Goal: Task Accomplishment & Management: Use online tool/utility

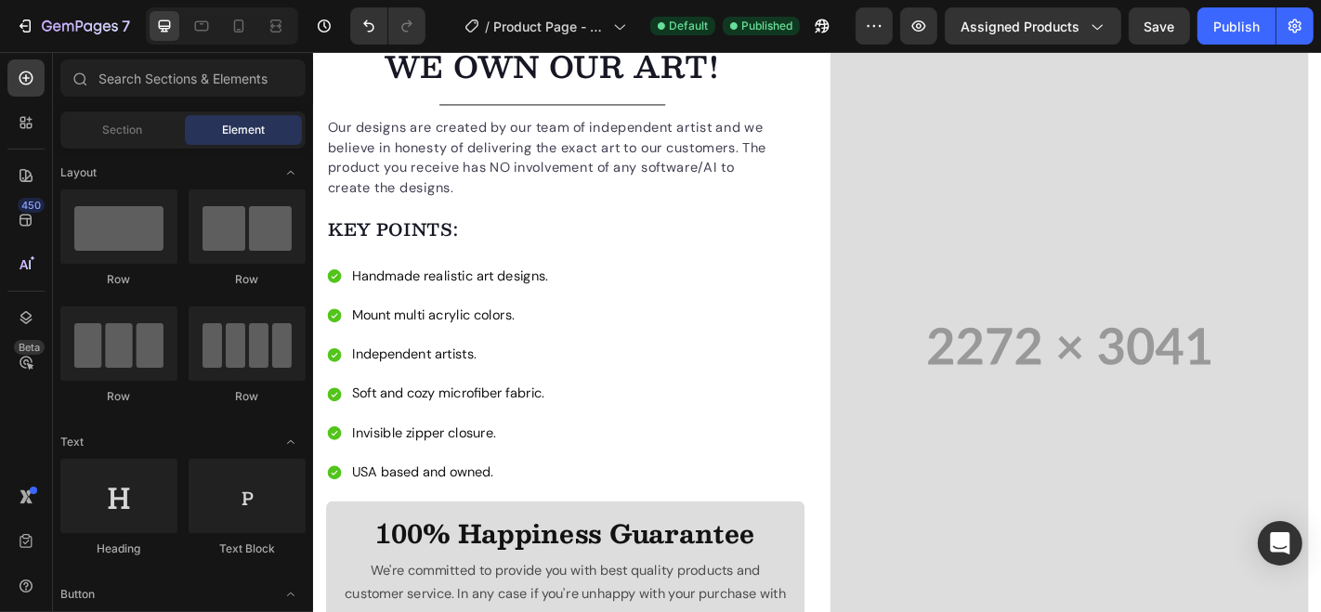
scroll to position [1388, 0]
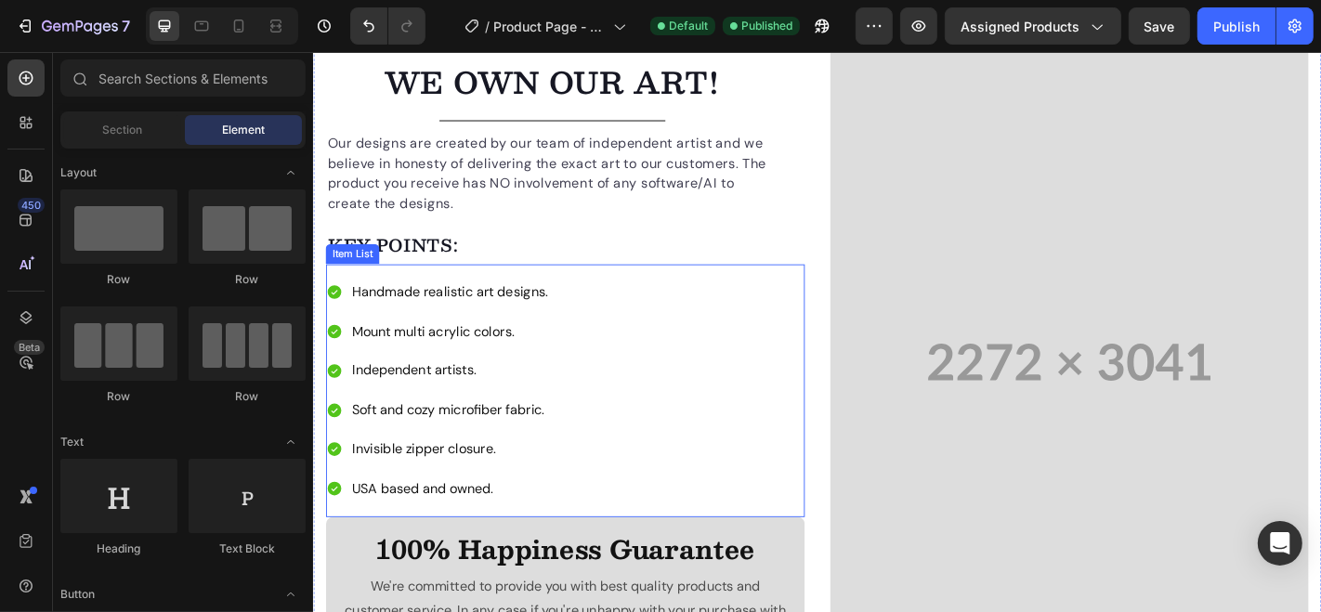
click at [660, 349] on div "Handmade realistic art designs. Mount multi acrylic colors. Independent artists…" at bounding box center [591, 426] width 530 height 250
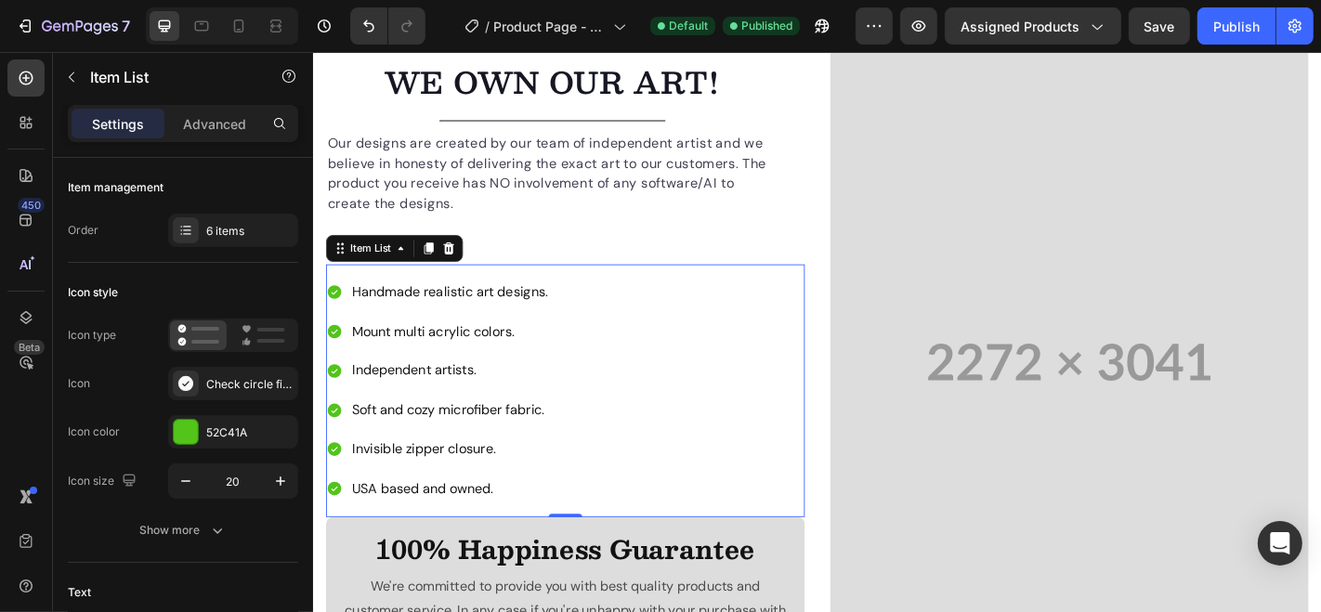
click at [393, 522] on p "USA based and owned." at bounding box center [463, 534] width 216 height 27
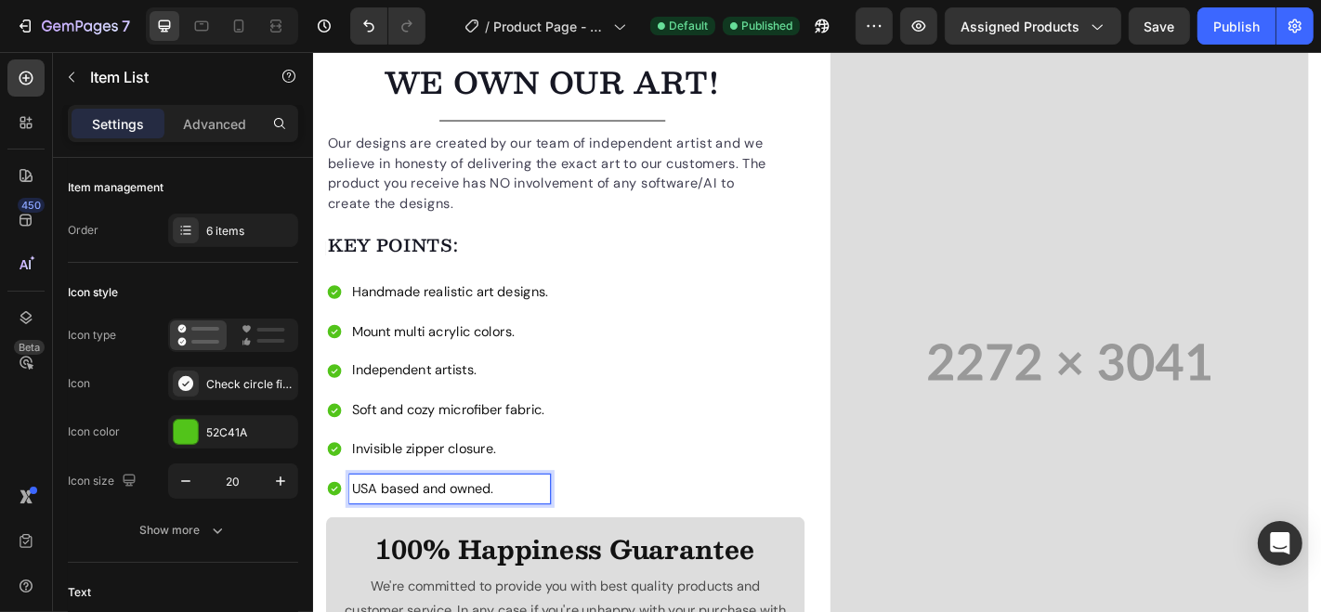
click at [377, 526] on p "USA based and owned." at bounding box center [463, 534] width 216 height 27
click at [379, 526] on p "USA based and owned." at bounding box center [463, 534] width 216 height 27
click at [1230, 35] on div "Publish" at bounding box center [1236, 27] width 46 height 20
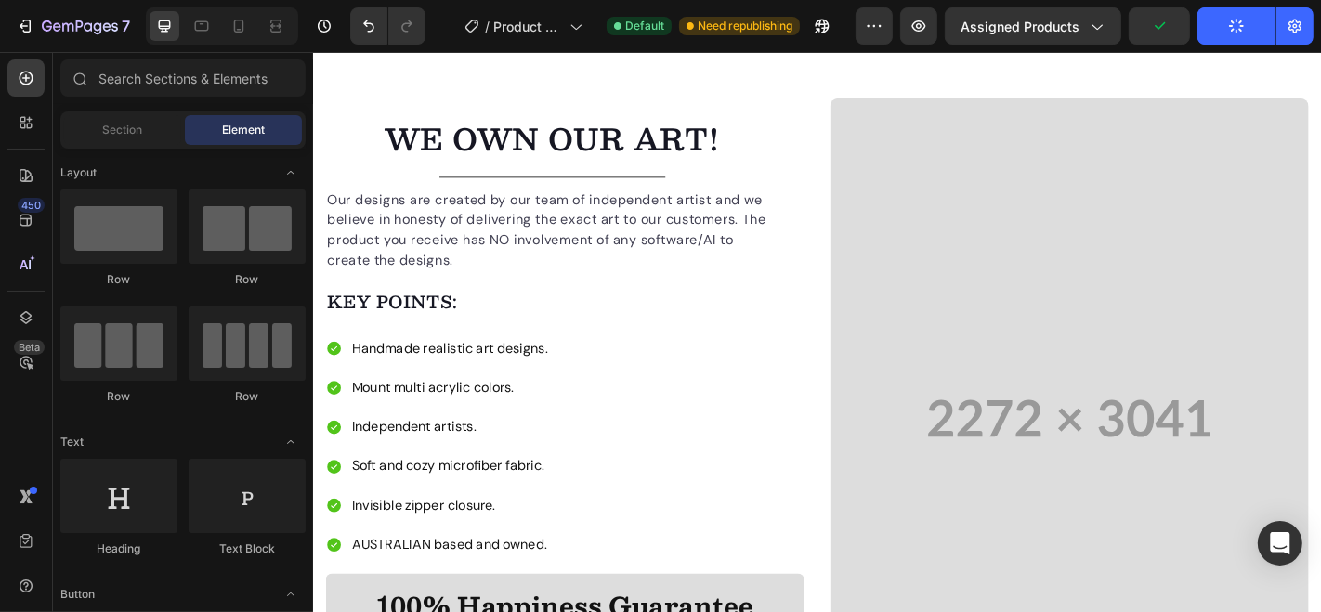
select select "586529192661877439"
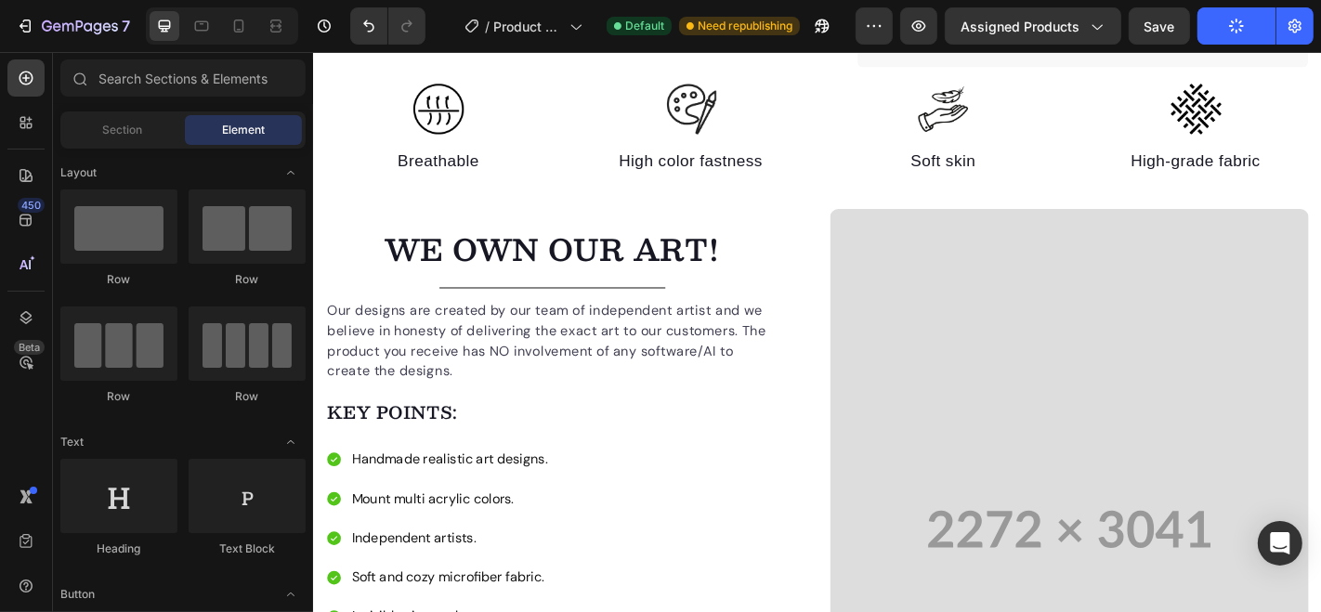
scroll to position [1001, 0]
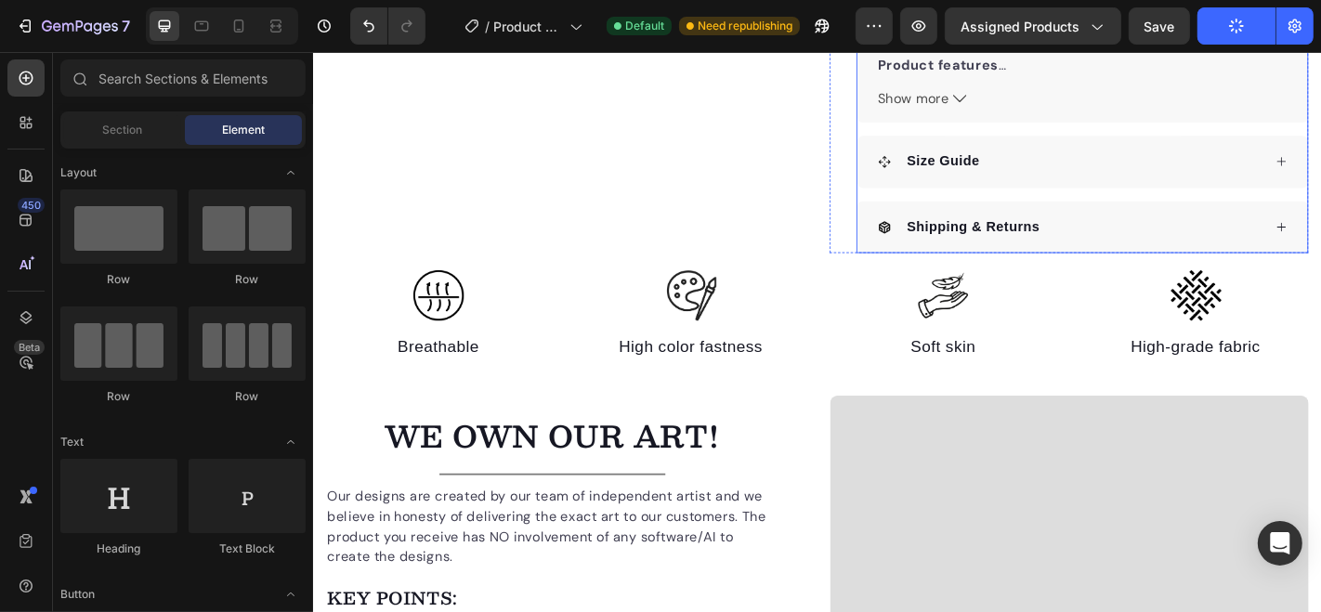
click at [1303, 176] on div "Size Guide" at bounding box center [1148, 173] width 425 height 28
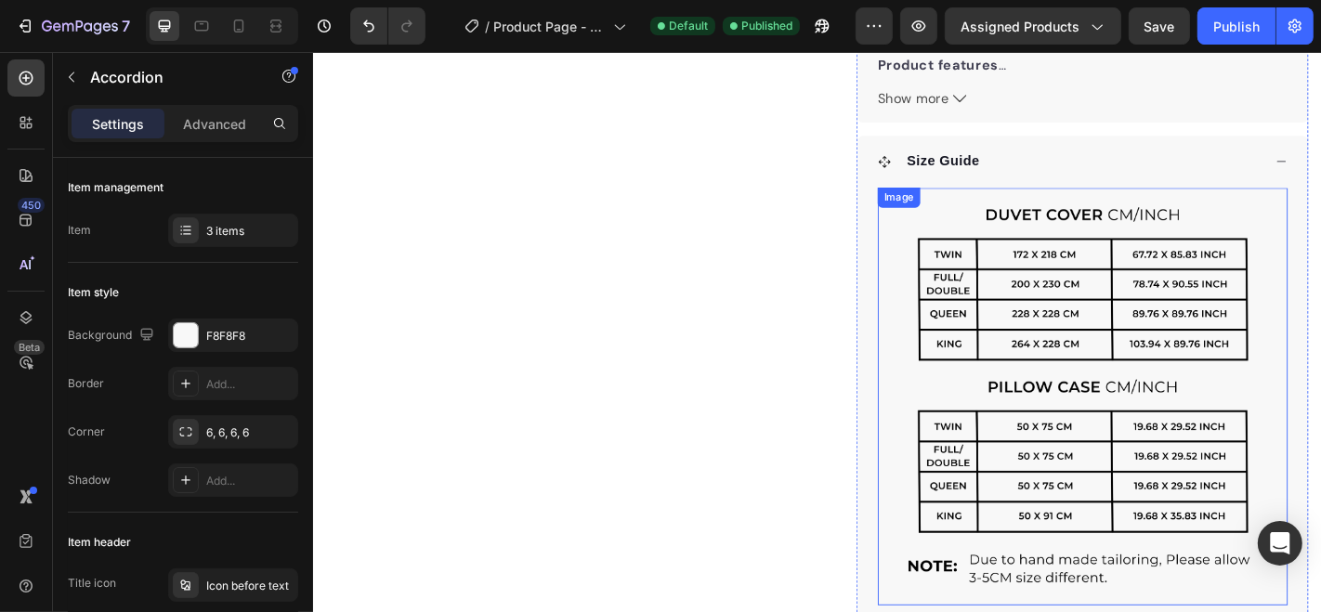
click at [1001, 408] on img at bounding box center [1162, 433] width 453 height 462
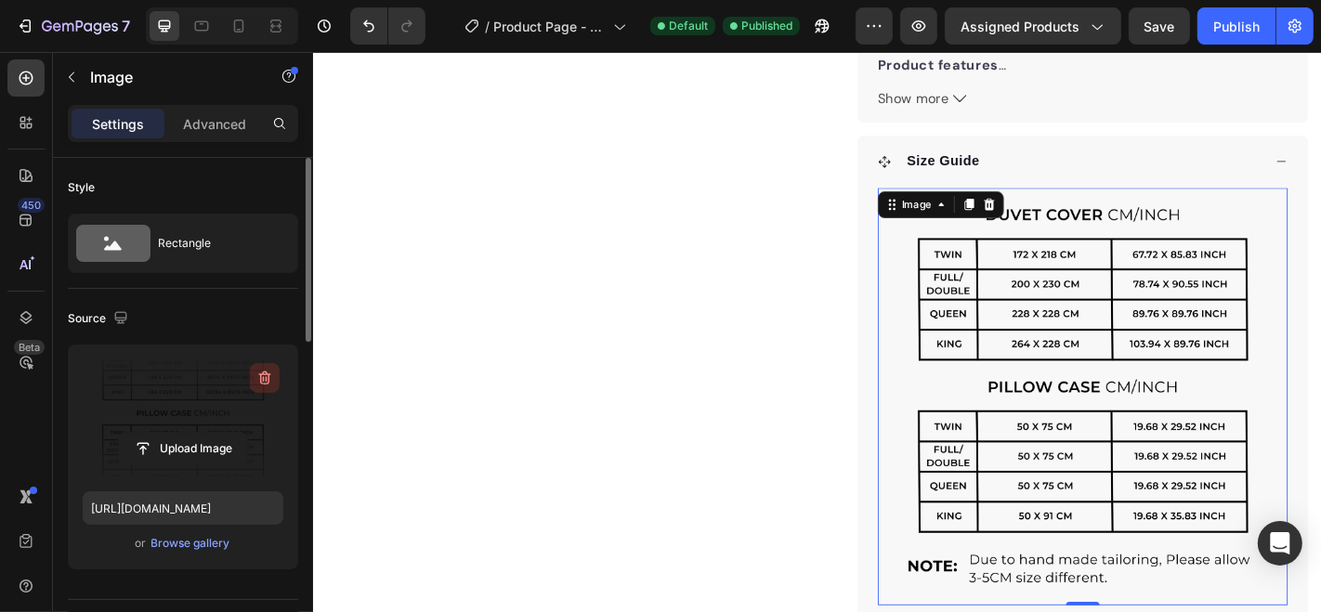
click at [258, 372] on icon "button" at bounding box center [264, 378] width 19 height 19
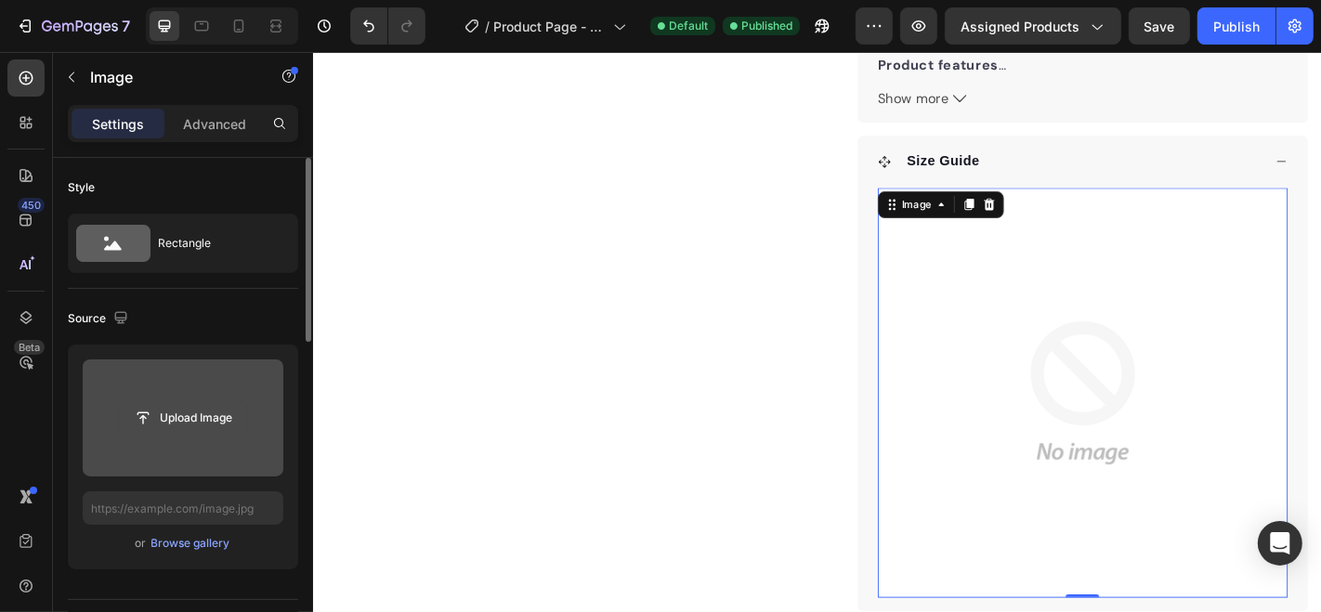
click at [186, 418] on input "file" at bounding box center [183, 418] width 128 height 32
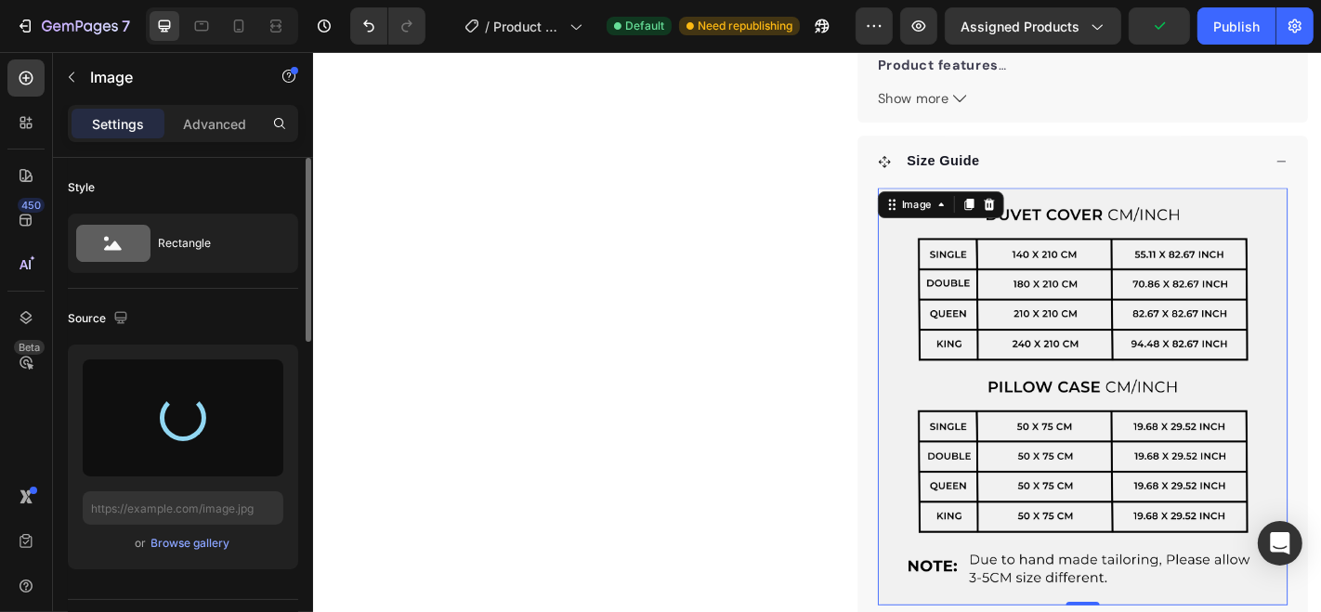
type input "[URL][DOMAIN_NAME]"
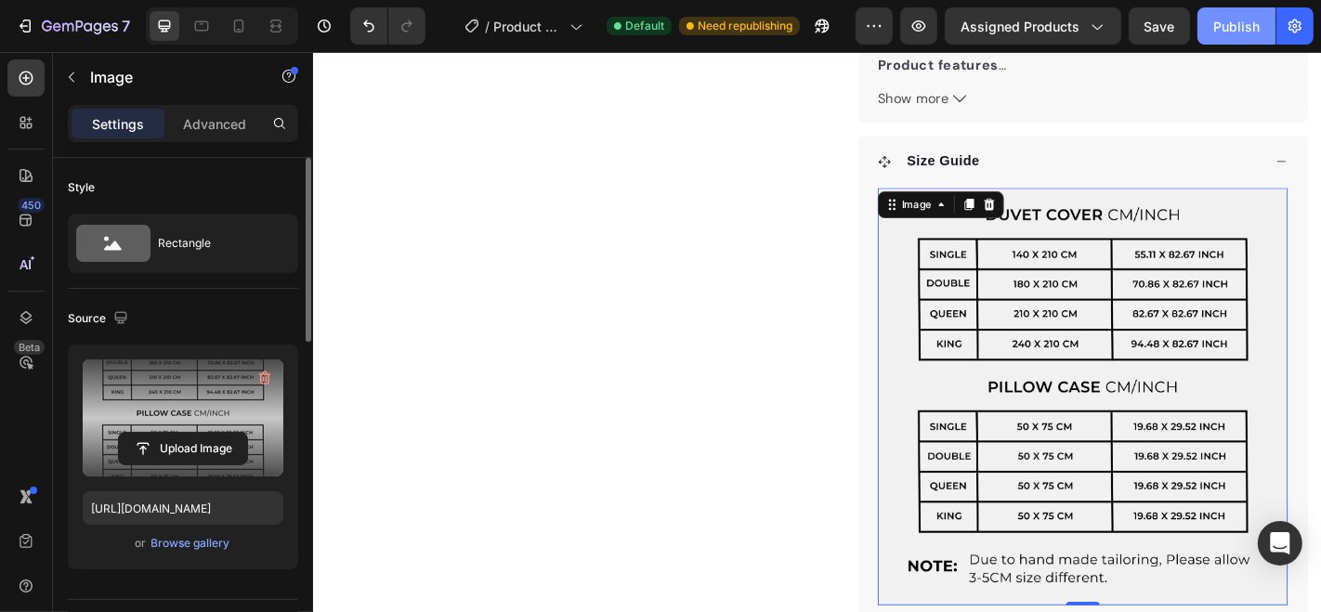
click at [1236, 27] on div "Publish" at bounding box center [1236, 27] width 46 height 20
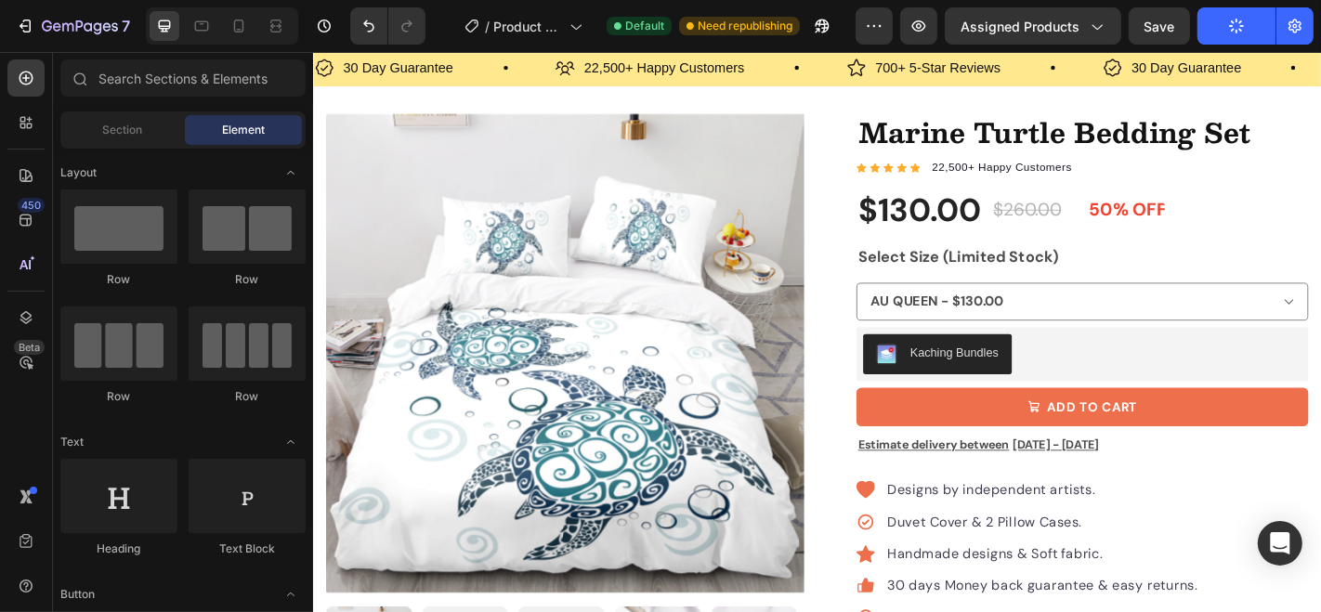
scroll to position [0, 0]
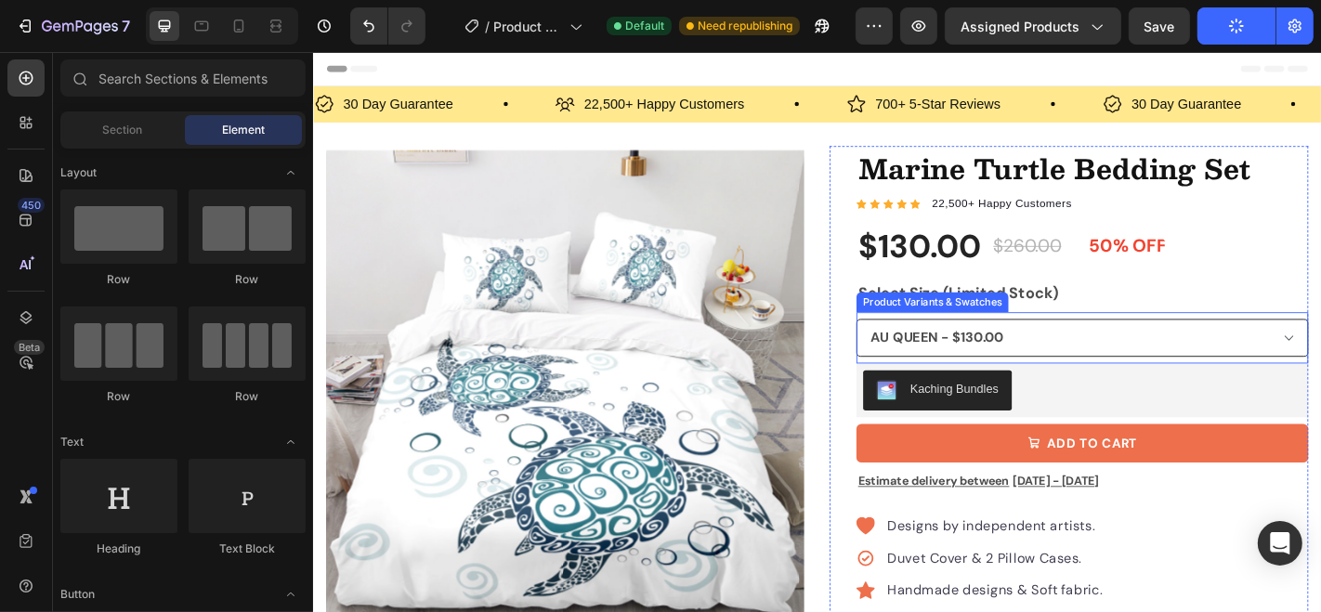
click at [1320, 354] on select "AU SINGLE - $80.00 AU DOUBLE - $100.00 AU QUEEN - $130.00 AU KING - $150.00" at bounding box center [1163, 368] width 500 height 42
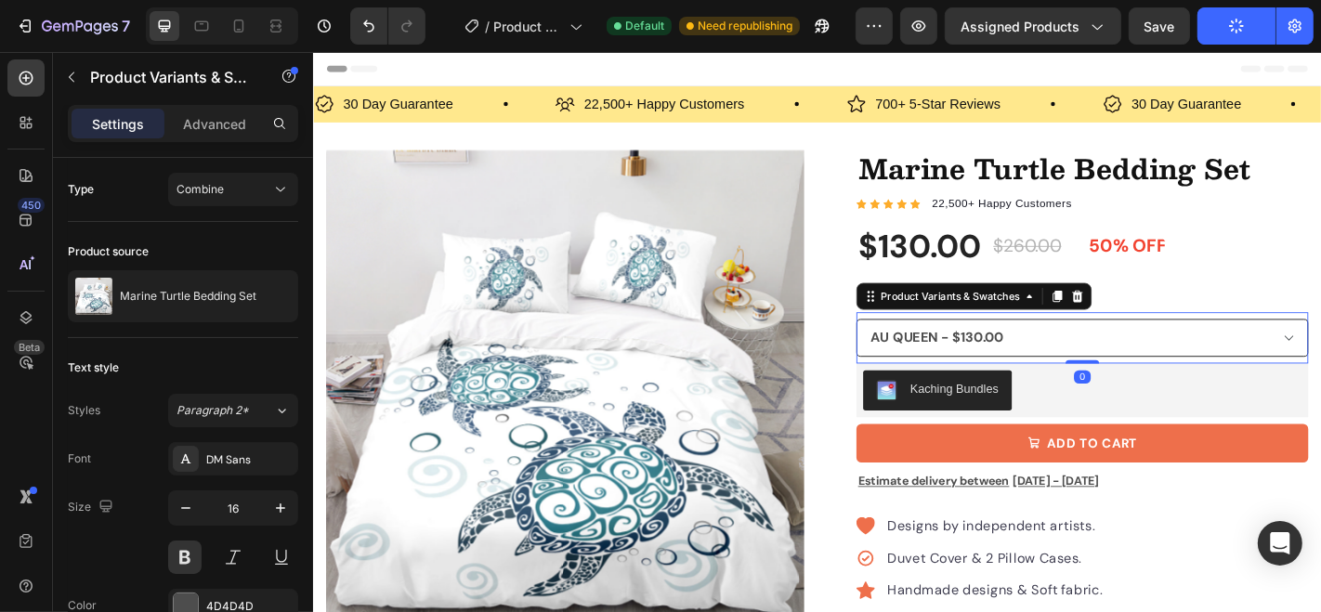
click at [1320, 362] on select "AU SINGLE - $80.00 AU DOUBLE - $100.00 AU QUEEN - $130.00 AU KING - $150.00" at bounding box center [1163, 368] width 500 height 42
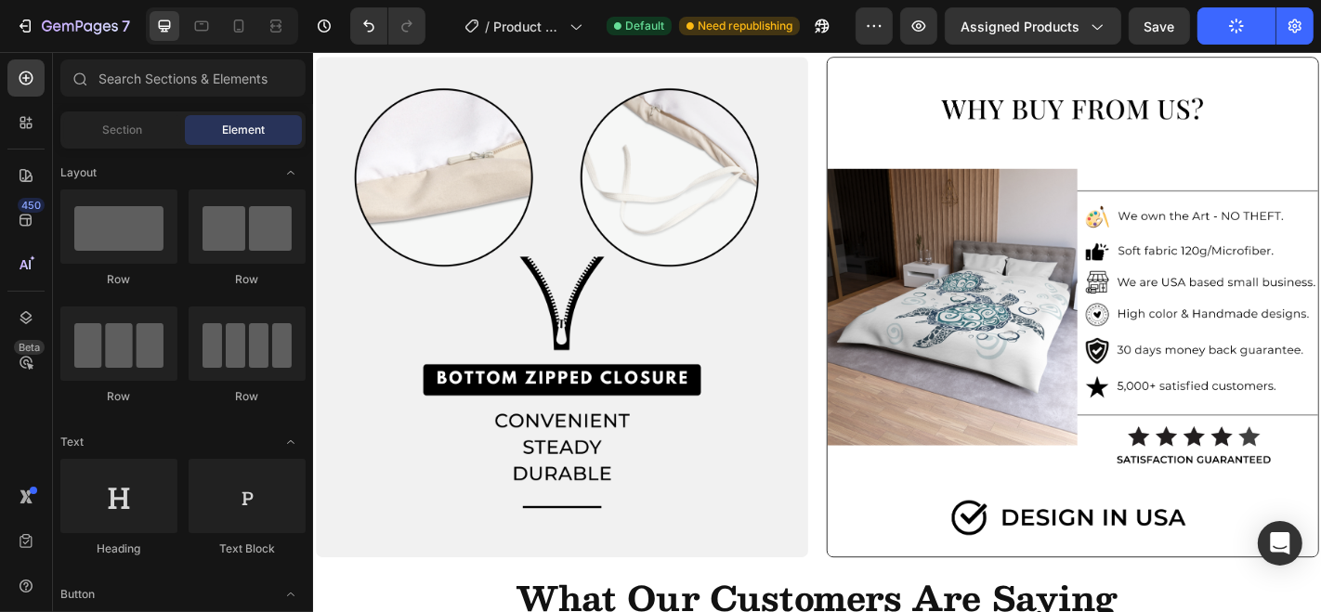
scroll to position [3308, 0]
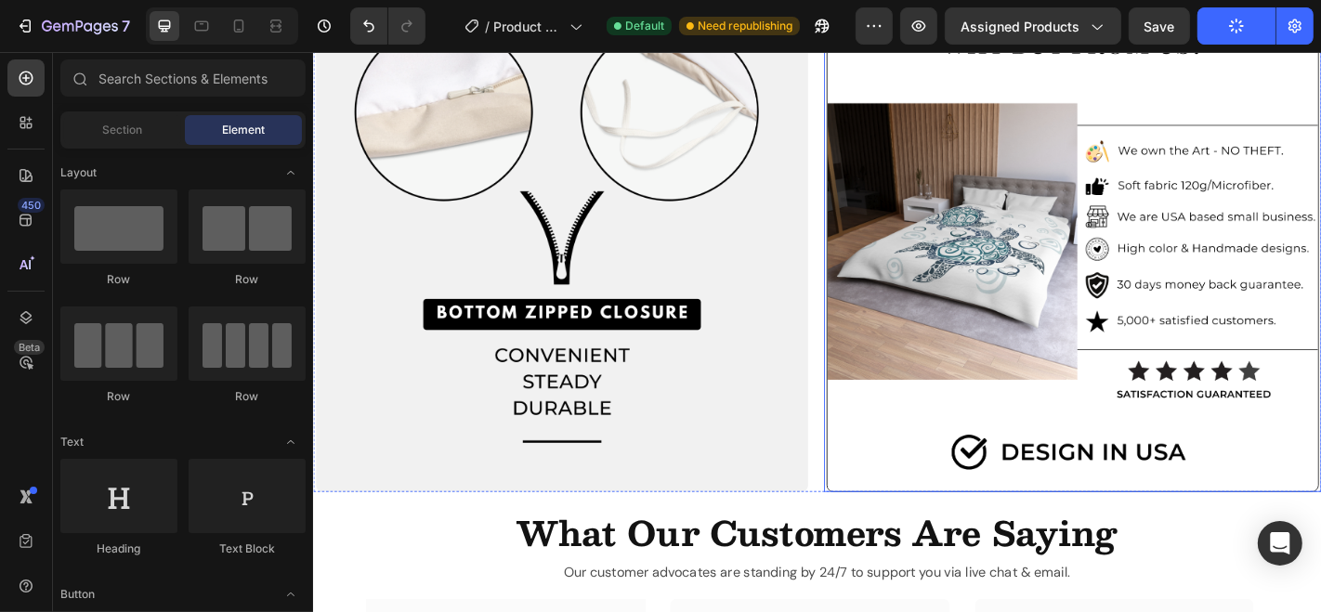
click at [1180, 492] on img at bounding box center [1152, 261] width 544 height 554
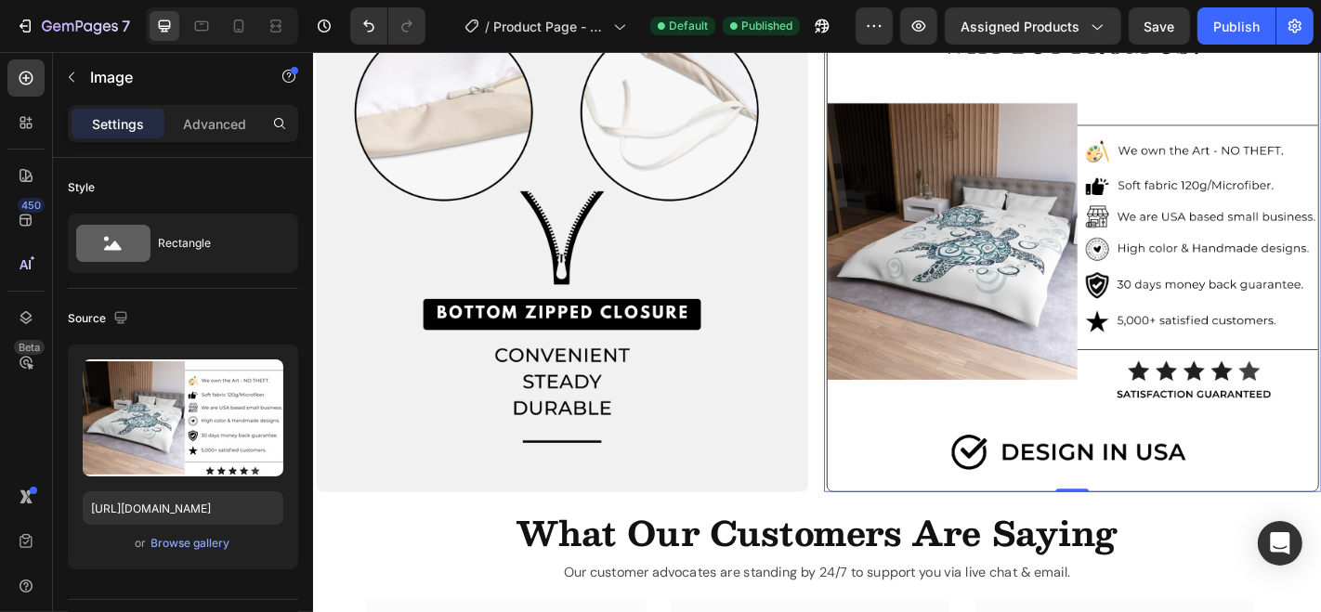
click at [1088, 278] on img at bounding box center [1152, 261] width 544 height 554
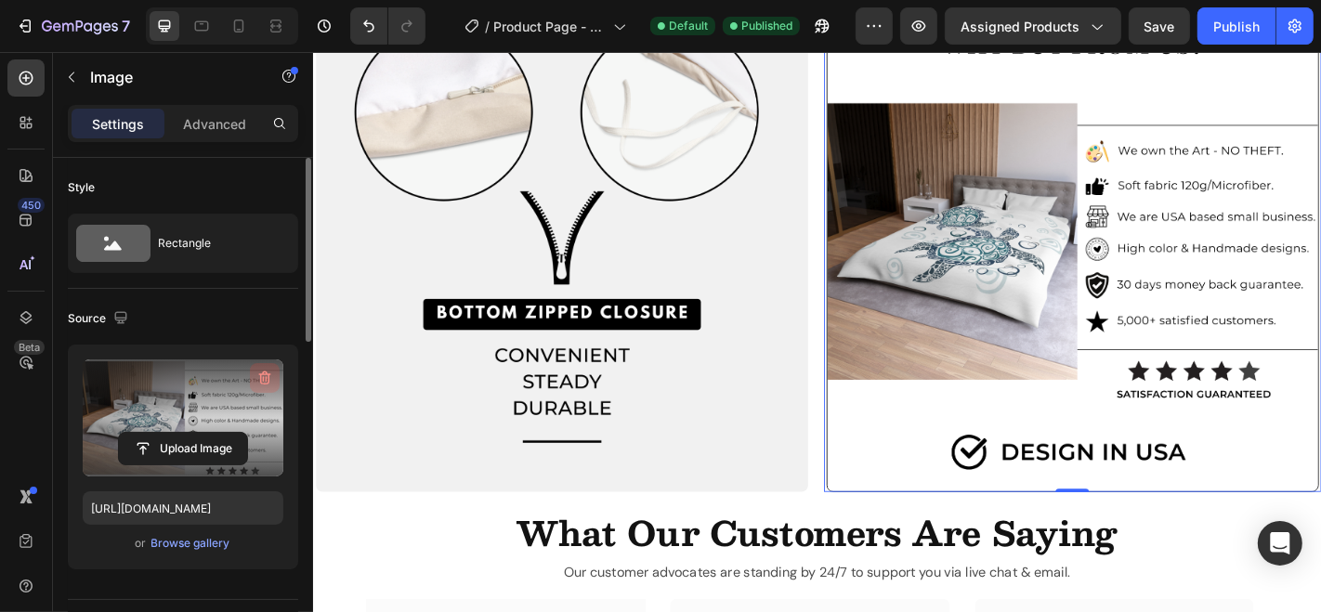
click at [267, 373] on icon "button" at bounding box center [265, 379] width 12 height 14
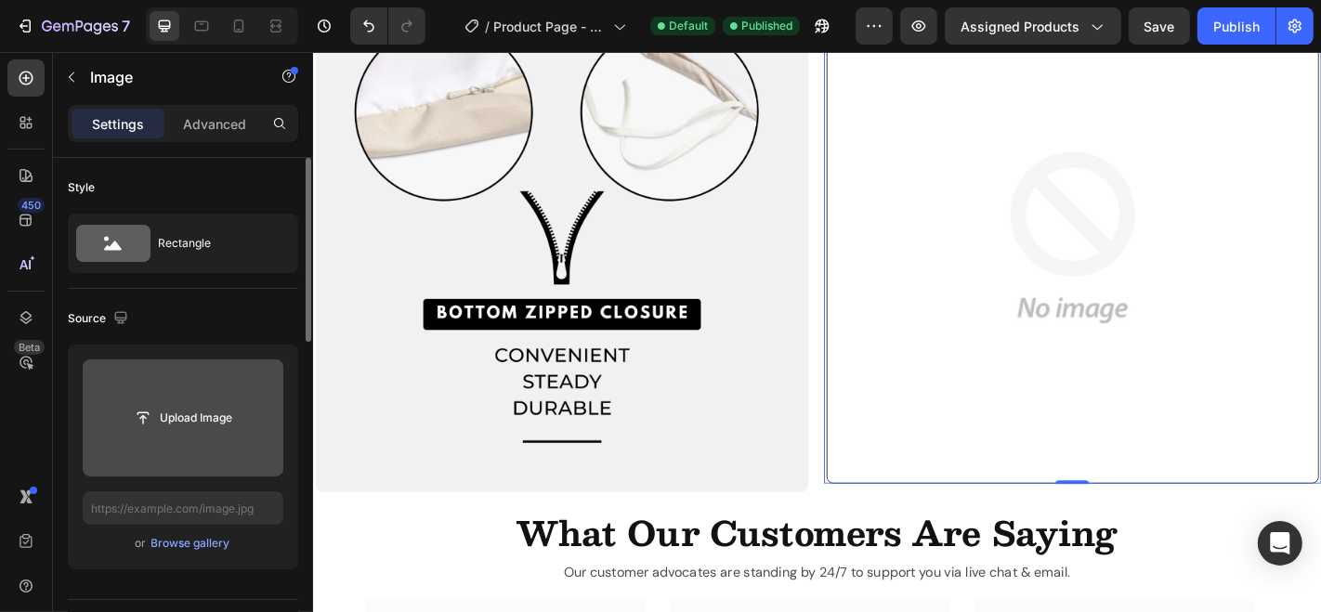
click at [183, 412] on input "file" at bounding box center [183, 418] width 128 height 32
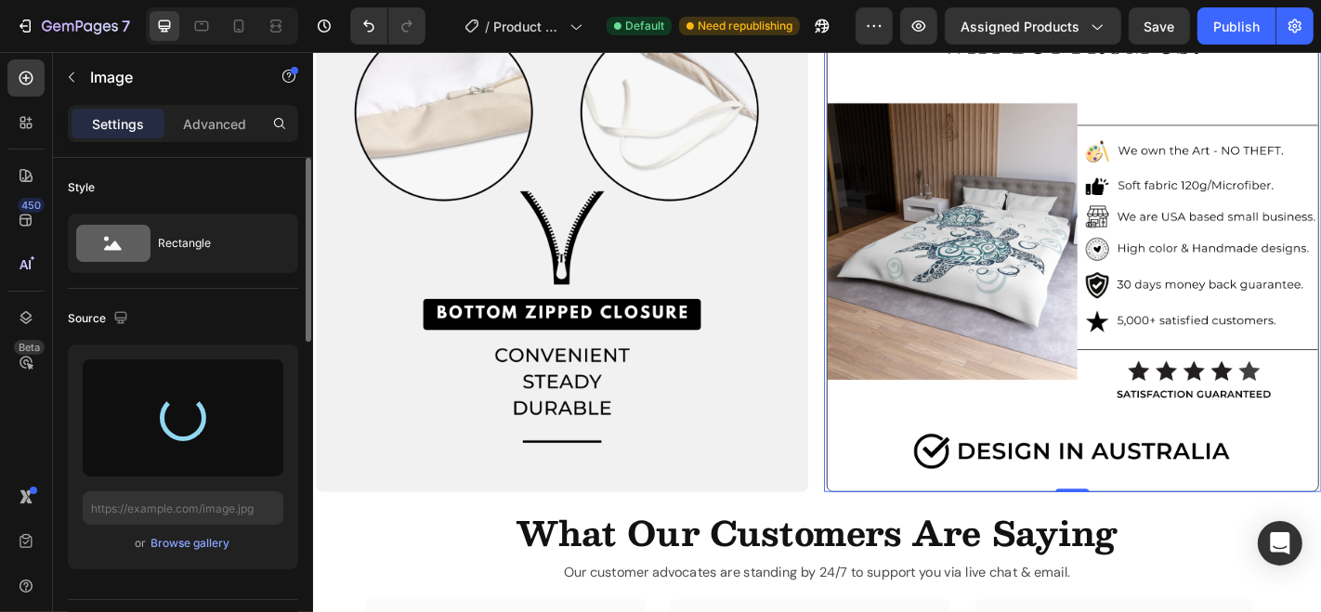
type input "[URL][DOMAIN_NAME]"
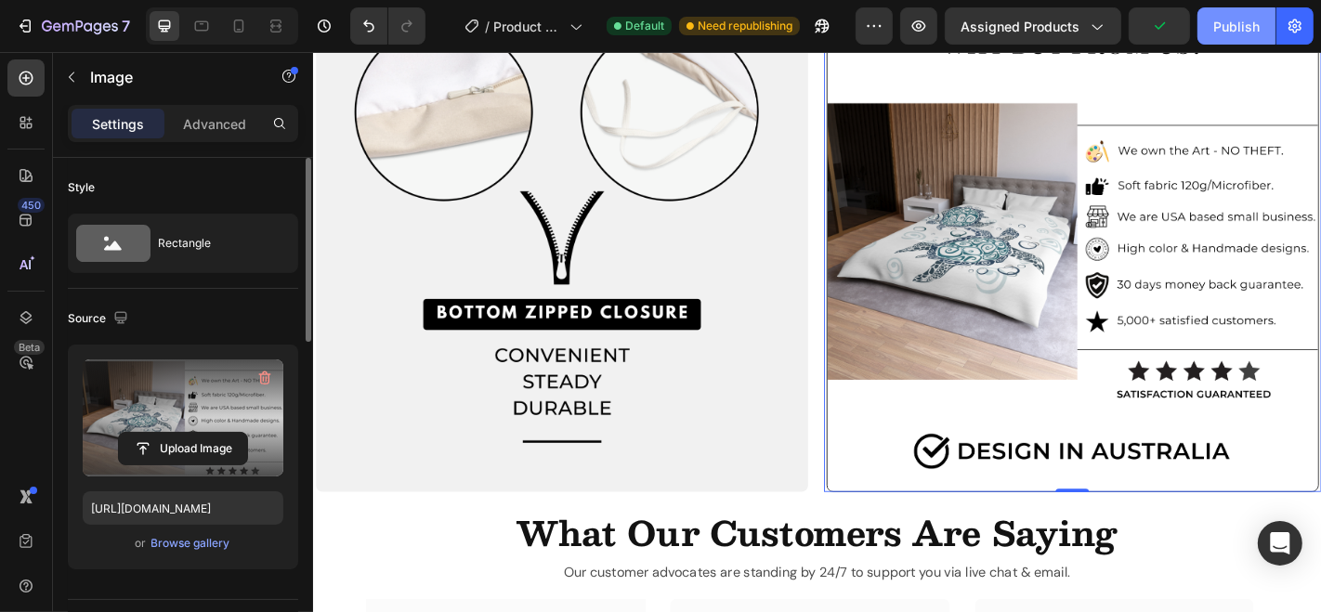
click at [1229, 26] on div "Publish" at bounding box center [1236, 27] width 46 height 20
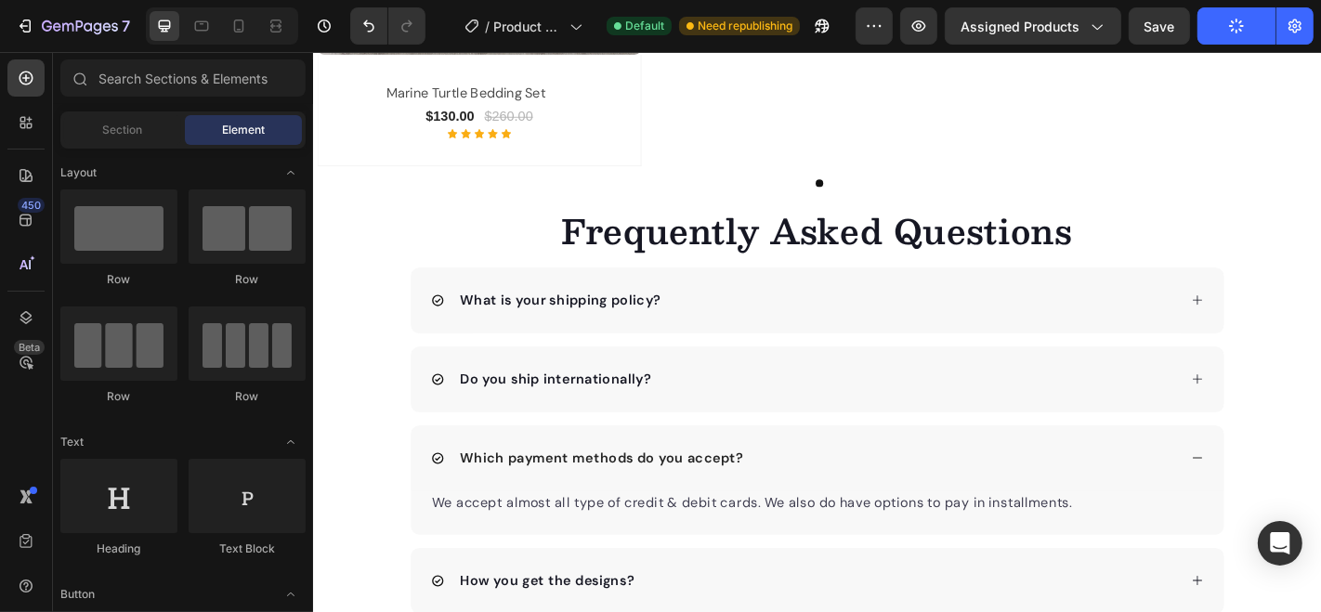
scroll to position [4712, 0]
